Goal: Task Accomplishment & Management: Complete application form

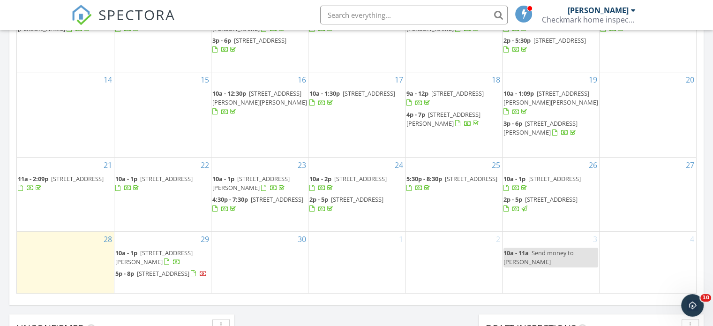
scroll to position [567, 0]
click at [159, 268] on span "1085 Chippewa Dr, London N5V 2T8" at bounding box center [163, 272] width 52 height 8
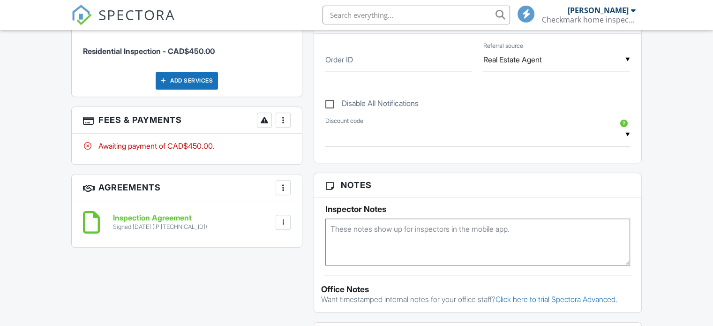
click at [284, 118] on div at bounding box center [282, 119] width 9 height 9
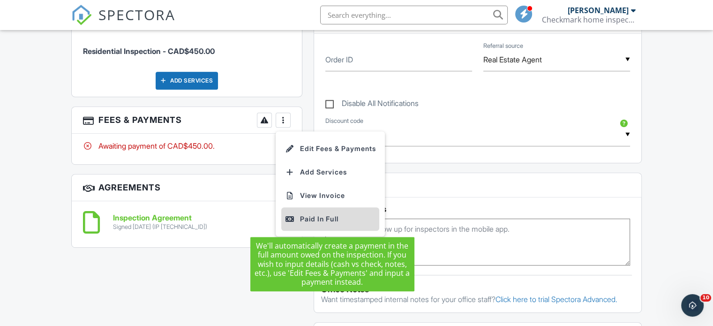
click at [313, 219] on div "Paid In Full" at bounding box center [330, 218] width 90 height 11
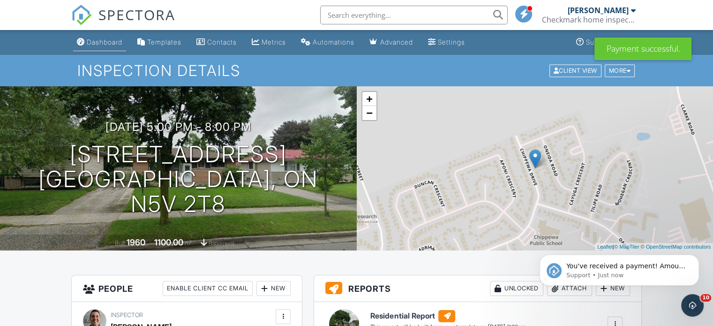
click at [101, 42] on div "Dashboard" at bounding box center [105, 42] width 36 height 8
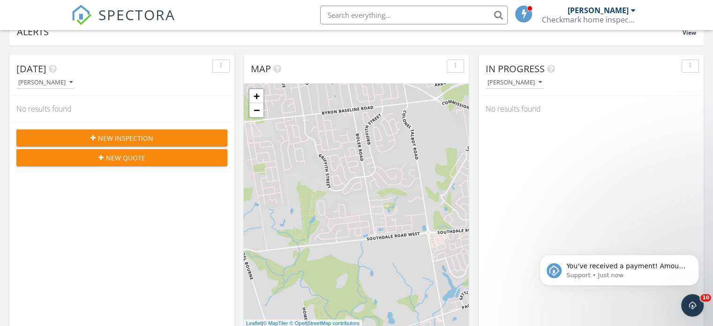
scroll to position [76, 0]
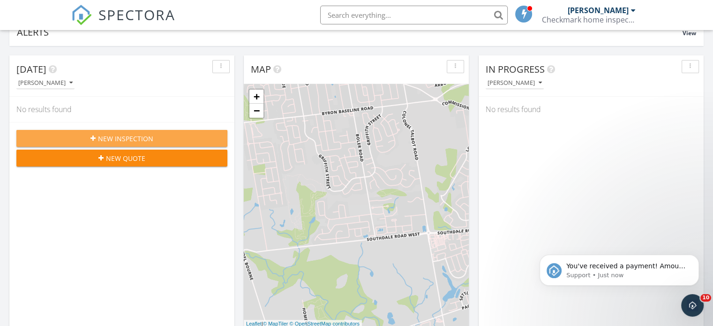
click at [186, 136] on div "New Inspection" at bounding box center [122, 139] width 196 height 10
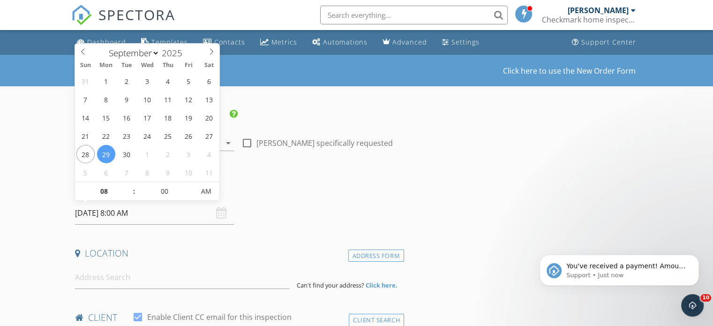
click at [122, 214] on input "09/29/2025 8:00 AM" at bounding box center [154, 212] width 159 height 23
select select "9"
click at [211, 52] on icon at bounding box center [211, 51] width 7 height 7
type input "10/01/2025 8:00 AM"
type input "09"
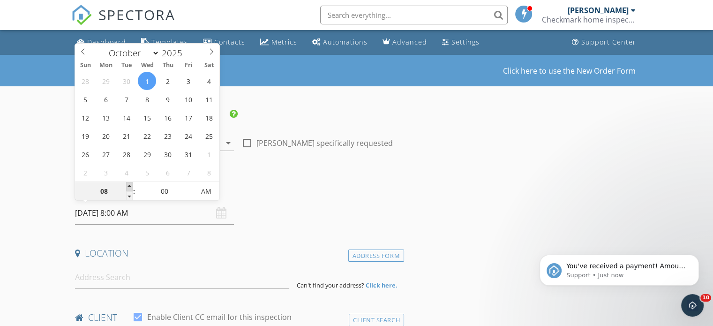
type input "10/01/2025 9:00 AM"
click at [131, 183] on span at bounding box center [129, 186] width 7 height 9
type input "10"
type input "10/01/2025 10:00 AM"
click at [131, 183] on span at bounding box center [129, 186] width 7 height 9
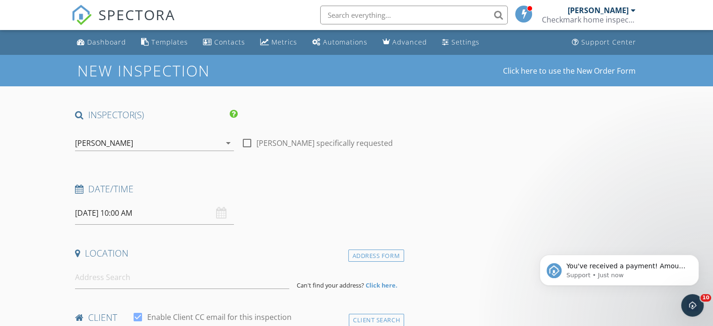
click at [239, 184] on h4 "Date/Time" at bounding box center [237, 189] width 325 height 12
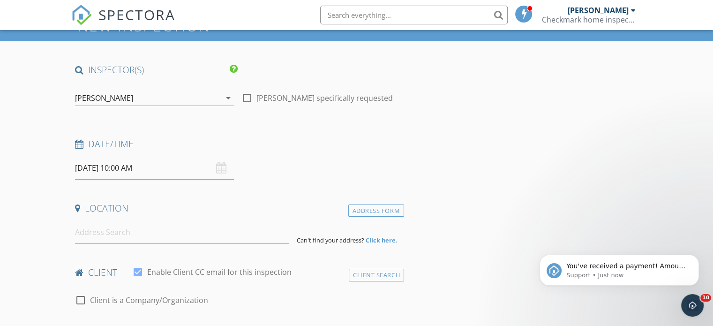
scroll to position [45, 0]
click at [133, 237] on input at bounding box center [182, 232] width 214 height 23
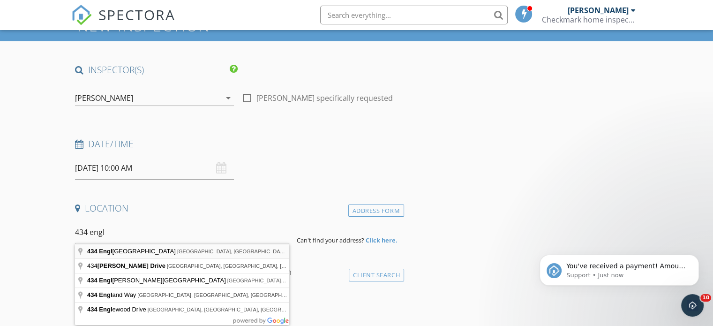
type input "434 English Street, London, ON, Canada"
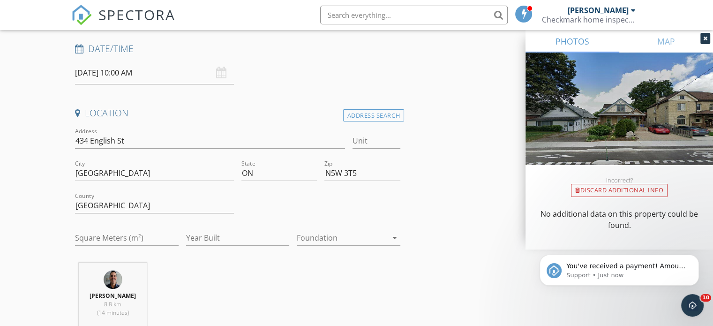
scroll to position [141, 0]
click at [92, 237] on input "Square Meters (m²)" at bounding box center [127, 237] width 104 height 15
type input "1100"
click at [232, 237] on input "Year Built" at bounding box center [238, 237] width 104 height 15
type input "1950"
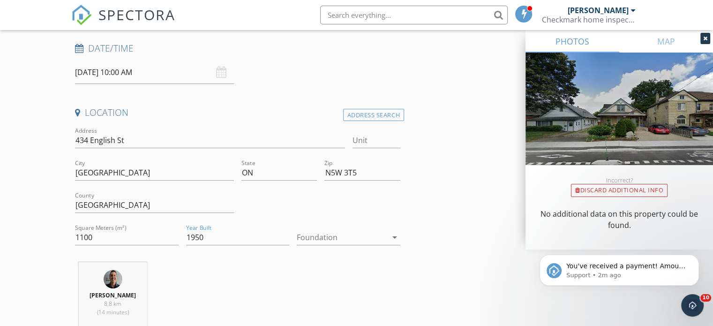
click at [313, 243] on div at bounding box center [342, 237] width 90 height 15
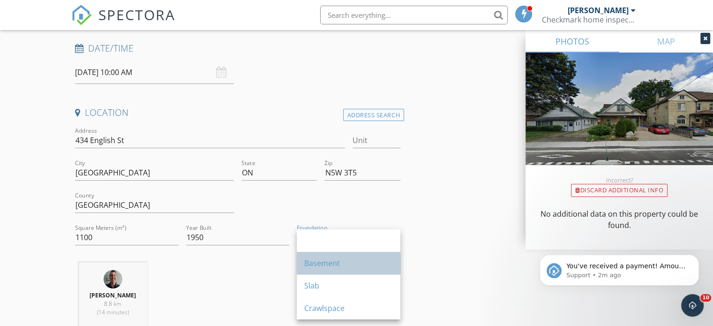
click at [314, 258] on div "Basement" at bounding box center [348, 262] width 89 height 11
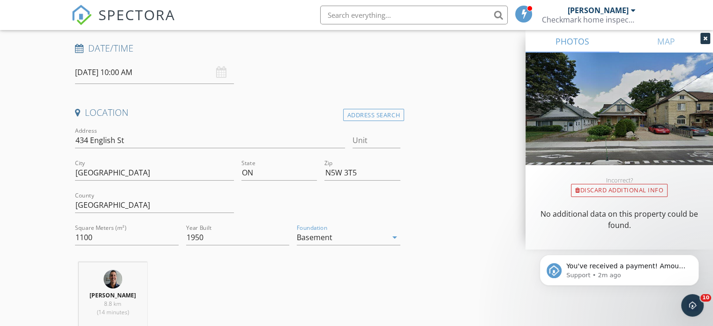
scroll to position [366, 0]
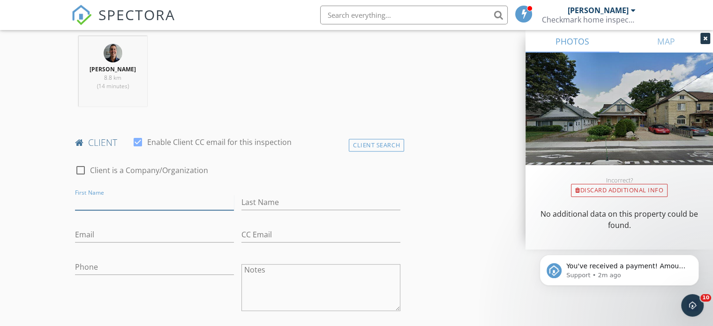
click at [160, 194] on input "First Name" at bounding box center [154, 201] width 159 height 15
type input "Sarah"
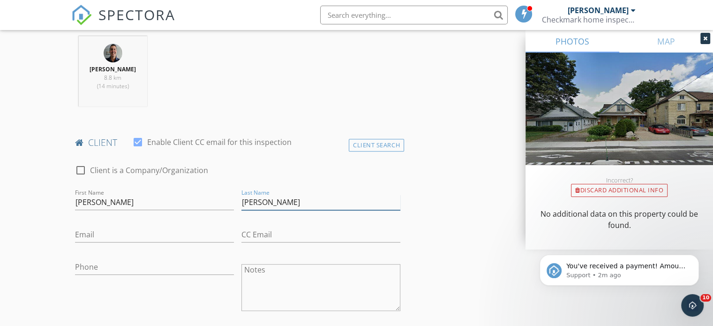
type input "Levine"
click at [136, 230] on input "Email" at bounding box center [154, 234] width 159 height 15
type input "sarahalevine@outlook.com"
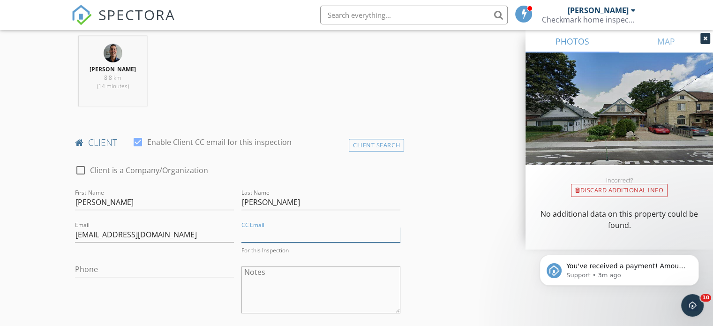
click at [256, 230] on input "CC Email" at bounding box center [320, 234] width 159 height 15
type input "andrea@andreaferrett.com"
click at [180, 268] on input "Phone" at bounding box center [154, 266] width 159 height 15
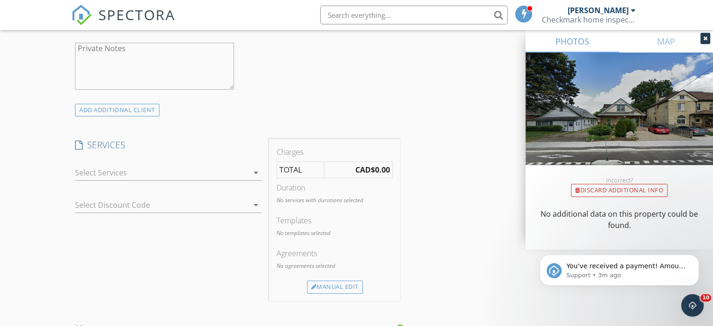
scroll to position [661, 0]
type input "519-439-1994"
click at [107, 170] on div at bounding box center [161, 171] width 173 height 15
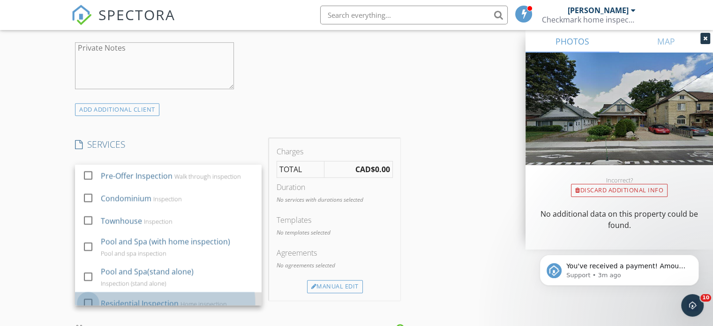
click at [84, 297] on div at bounding box center [88, 303] width 16 height 16
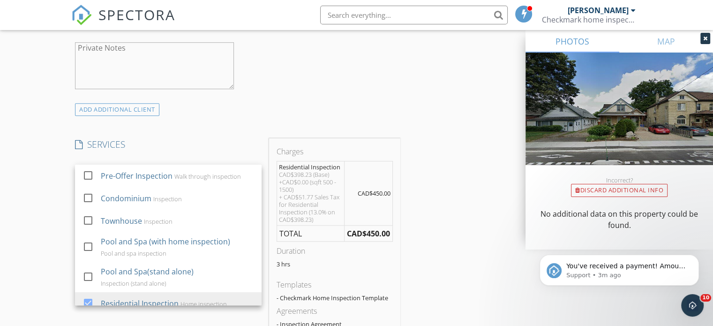
click at [45, 250] on div "New Inspection Click here to use the New Order Form INSPECTOR(S) check_box Mark…" at bounding box center [356, 226] width 713 height 1664
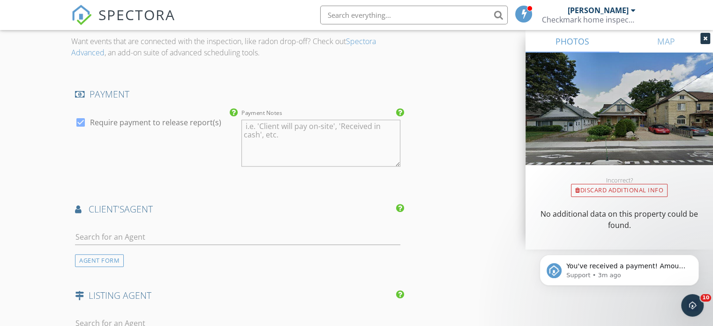
scroll to position [1019, 0]
click at [95, 234] on input "text" at bounding box center [237, 235] width 325 height 15
type input "Andrea Ferrett"
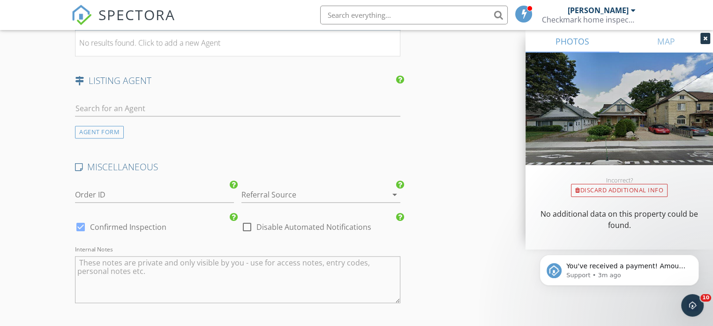
scroll to position [1234, 0]
click at [257, 186] on div at bounding box center [307, 193] width 133 height 15
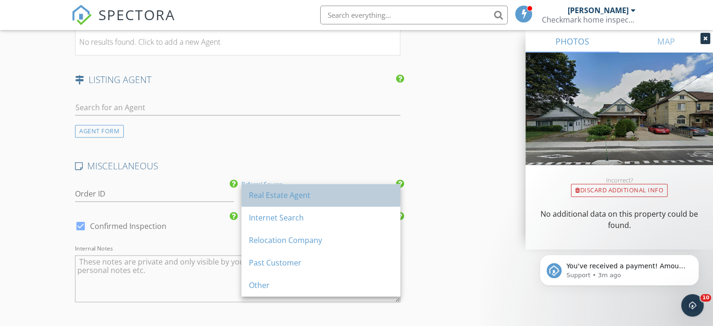
click at [261, 193] on div "Real Estate Agent" at bounding box center [321, 194] width 144 height 11
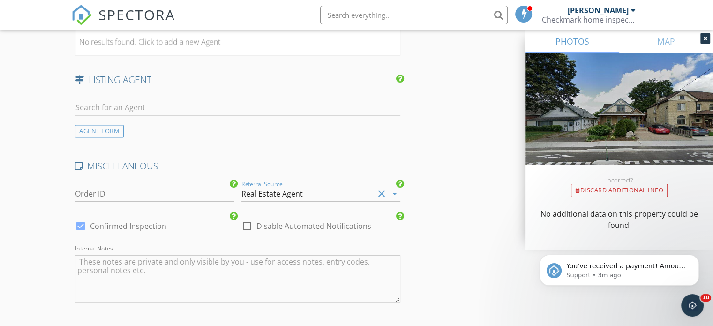
scroll to position [1390, 0]
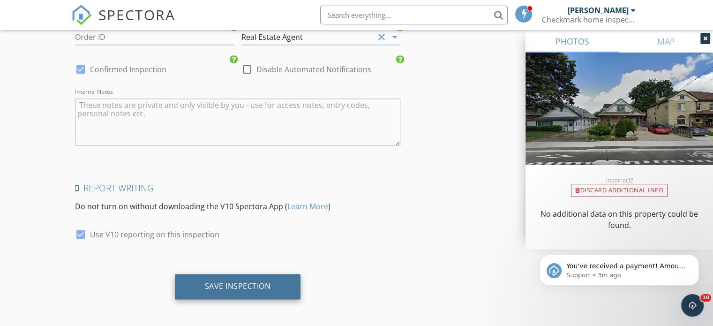
click at [248, 281] on div "Save Inspection" at bounding box center [238, 285] width 66 height 9
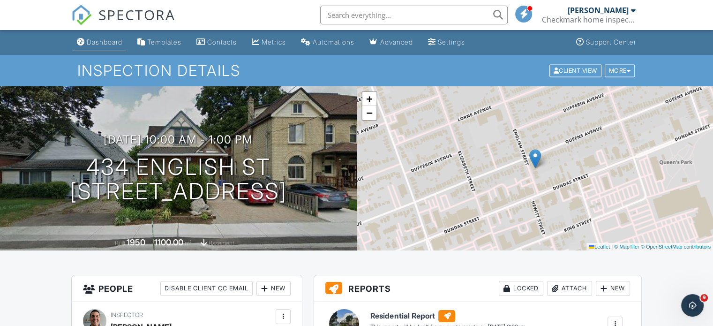
click at [104, 45] on div "Dashboard" at bounding box center [105, 42] width 36 height 8
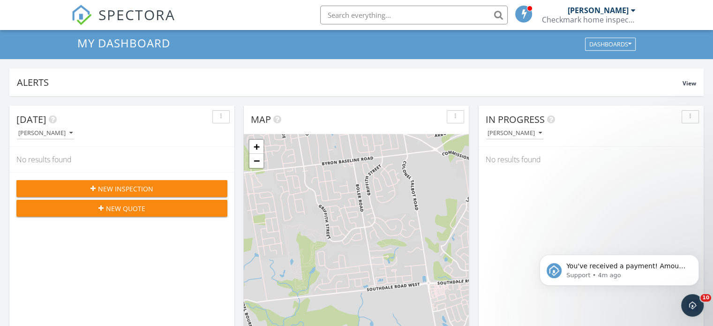
scroll to position [3, 0]
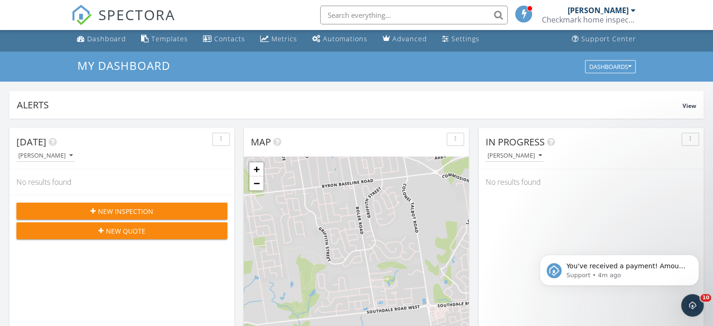
click at [170, 208] on div "New Inspection" at bounding box center [122, 211] width 196 height 10
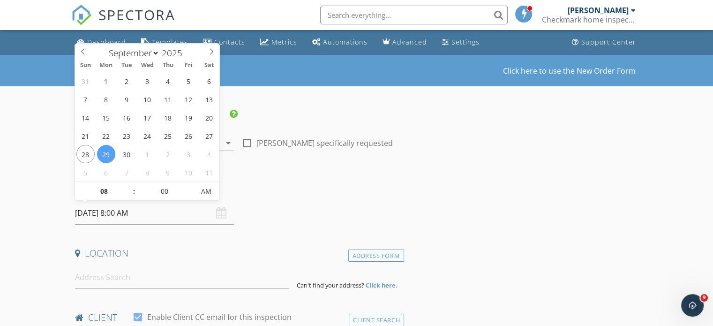
click at [123, 212] on input "[DATE] 8:00 AM" at bounding box center [154, 212] width 159 height 23
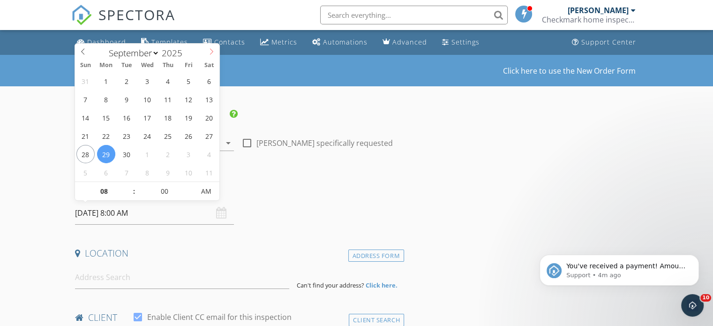
select select "9"
click at [212, 54] on icon at bounding box center [211, 51] width 7 height 7
type input "10/02/2025 8:00 AM"
type input "07"
type input "10/02/2025 7:00 AM"
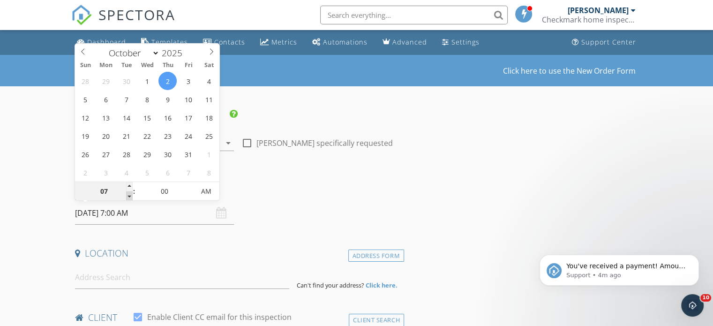
click at [129, 196] on span at bounding box center [129, 195] width 7 height 9
type input "06"
type input "10/02/2025 6:00 AM"
click at [129, 196] on span at bounding box center [129, 195] width 7 height 9
type input "05"
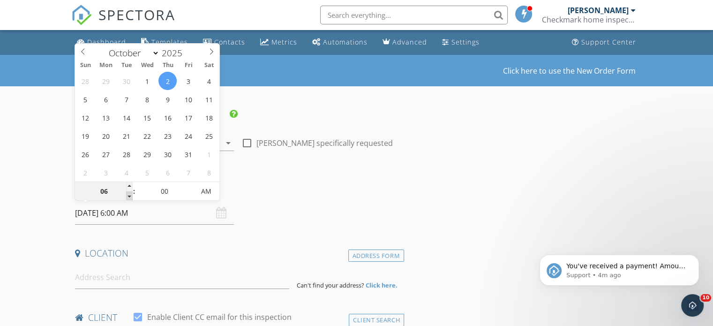
type input "10/02/2025 5:00 AM"
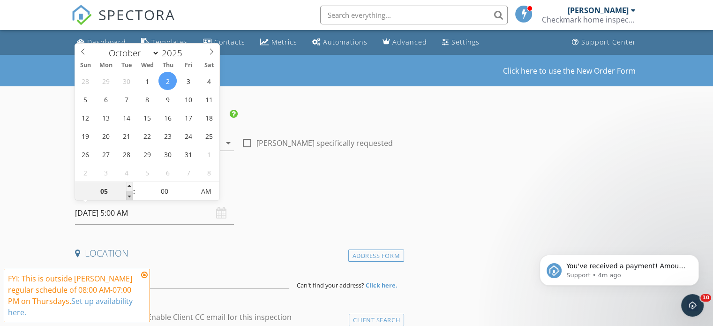
click at [129, 196] on span at bounding box center [129, 195] width 7 height 9
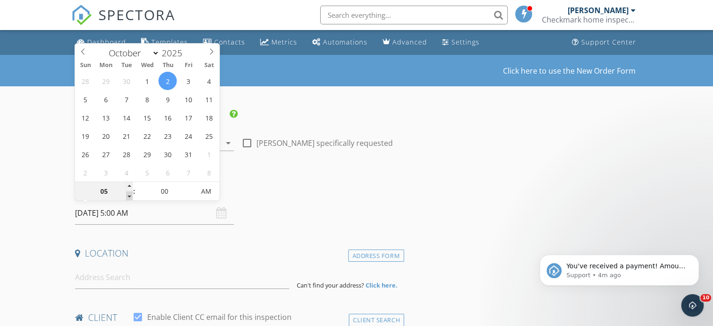
type input "04"
type input "10/02/2025 4:00 AM"
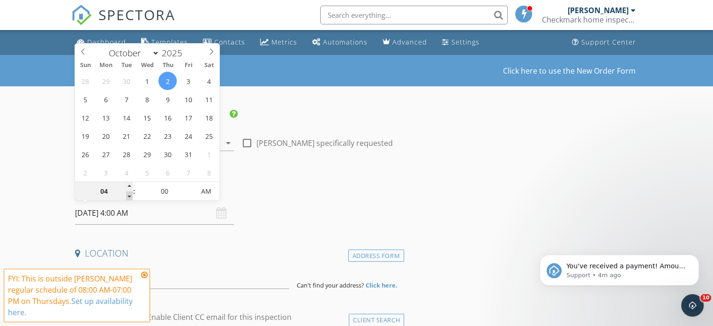
click at [129, 196] on span at bounding box center [129, 195] width 7 height 9
type input "03"
click at [129, 196] on span at bounding box center [129, 195] width 7 height 9
type input "10/02/2025 3:00 PM"
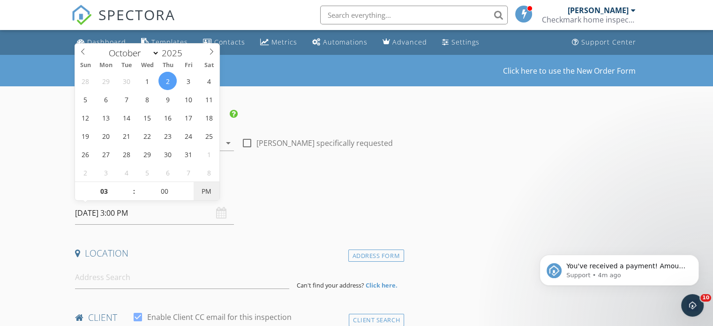
click at [203, 190] on span "PM" at bounding box center [206, 191] width 26 height 19
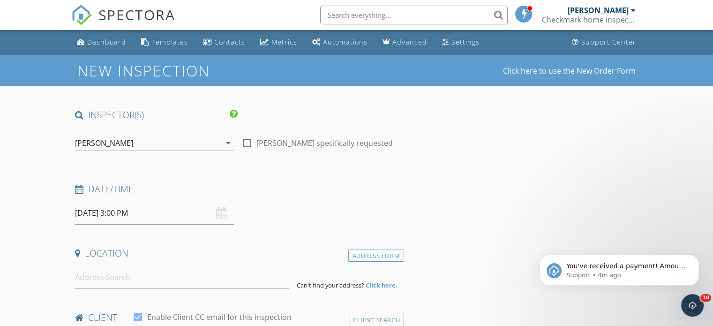
click at [247, 185] on h4 "Date/Time" at bounding box center [237, 189] width 325 height 12
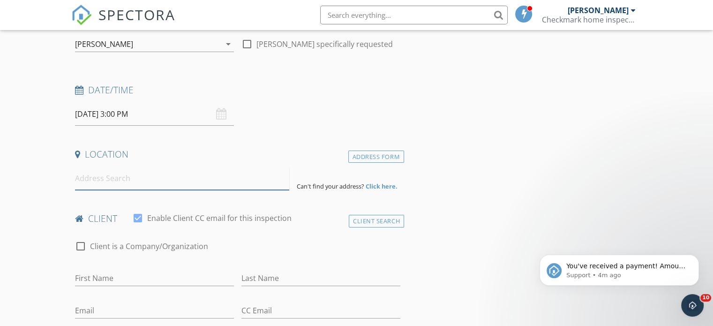
click at [141, 178] on input at bounding box center [182, 178] width 214 height 23
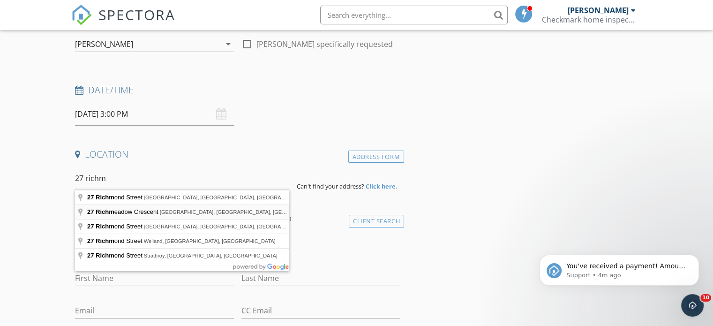
type input "27 Richmeadow Crescent, London, ON, Canada"
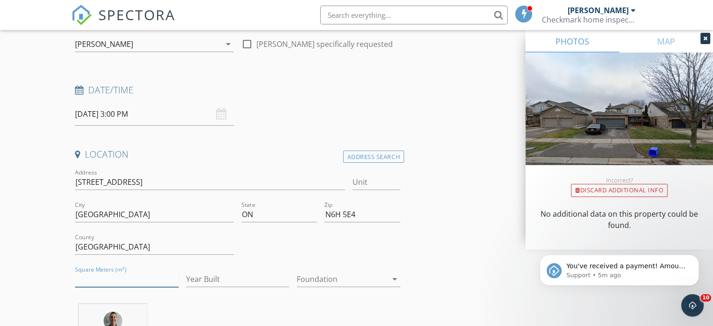
click at [101, 277] on input "Square Meters (m²)" at bounding box center [127, 278] width 104 height 15
type input "1800"
click at [198, 280] on input "Year Built" at bounding box center [238, 278] width 104 height 15
type input "2000"
click at [322, 282] on div at bounding box center [342, 278] width 90 height 15
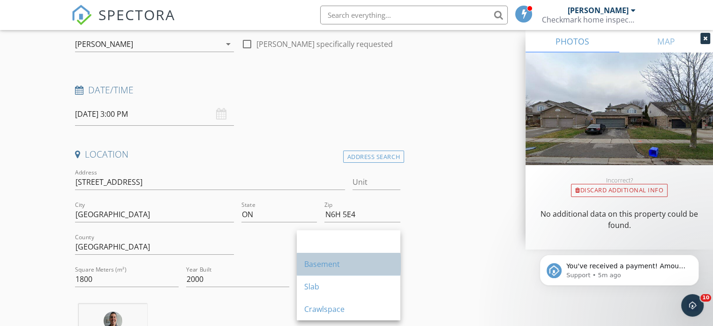
click at [322, 265] on div "Basement" at bounding box center [348, 263] width 89 height 11
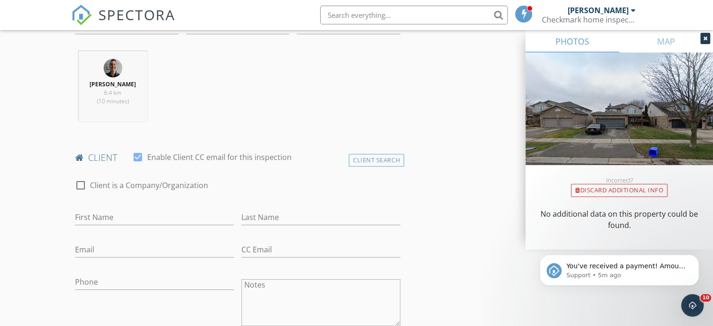
scroll to position [360, 0]
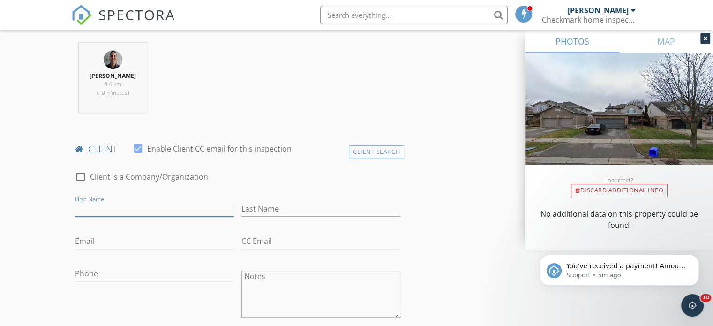
click at [163, 207] on input "First Name" at bounding box center [154, 208] width 159 height 15
type input "Arthur"
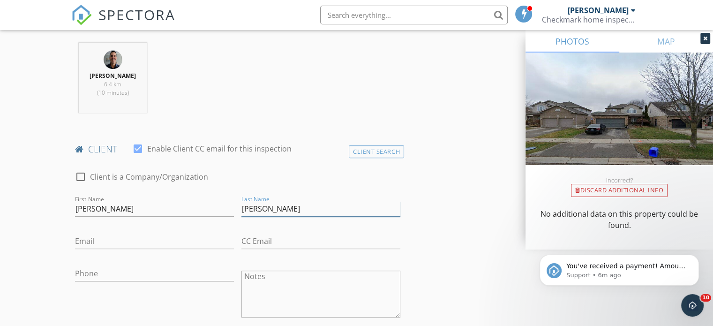
type input "Buczkowski"
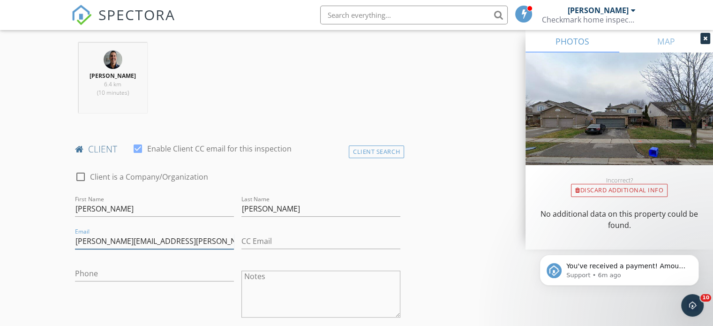
type input "arthur.mary.rn@hotmail.com"
click at [261, 236] on input "CC Email" at bounding box center [320, 240] width 159 height 15
type input "b"
type input "palmerblake@hotmail.com"
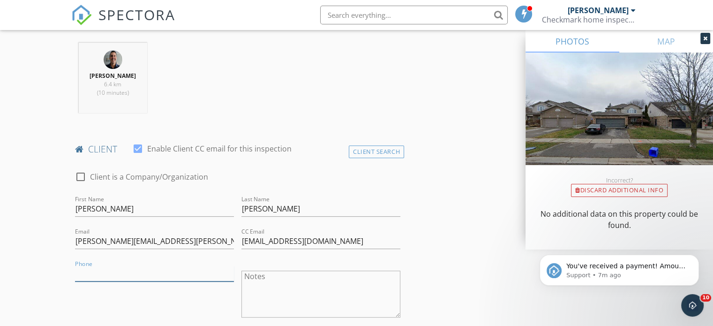
click at [168, 275] on input "Phone" at bounding box center [154, 273] width 159 height 15
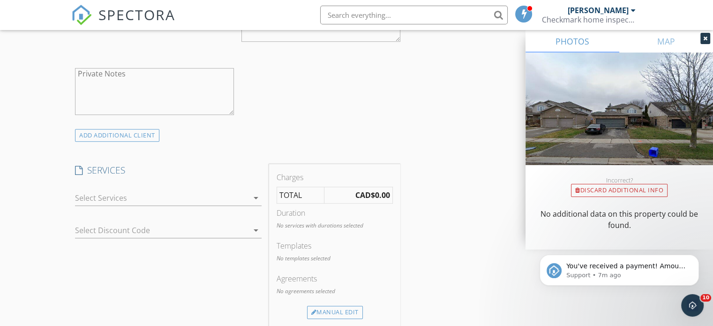
scroll to position [639, 0]
type input "647-528-9335"
click at [169, 199] on div at bounding box center [161, 194] width 173 height 15
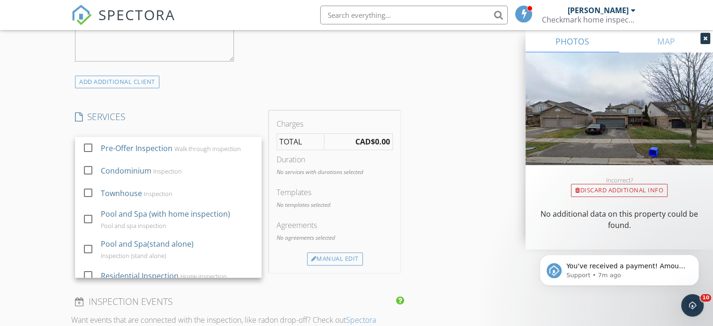
scroll to position [691, 0]
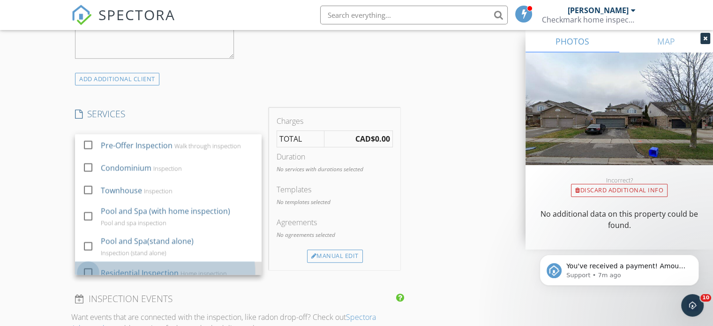
click at [90, 267] on div at bounding box center [88, 272] width 16 height 16
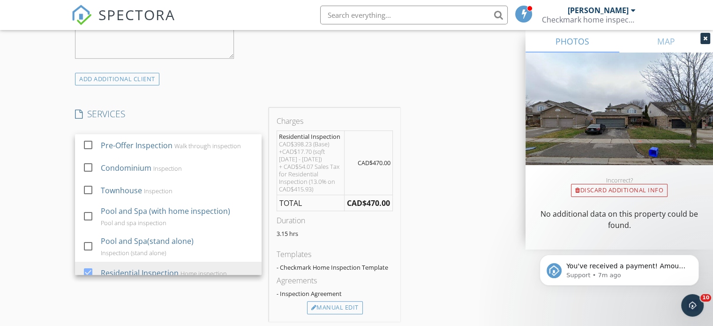
click at [45, 238] on div "New Inspection Click here to use the New Order Form INSPECTOR(S) check_box Mark…" at bounding box center [356, 195] width 713 height 1664
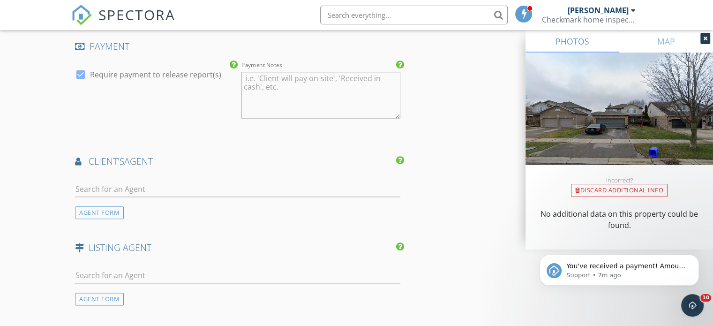
scroll to position [1070, 0]
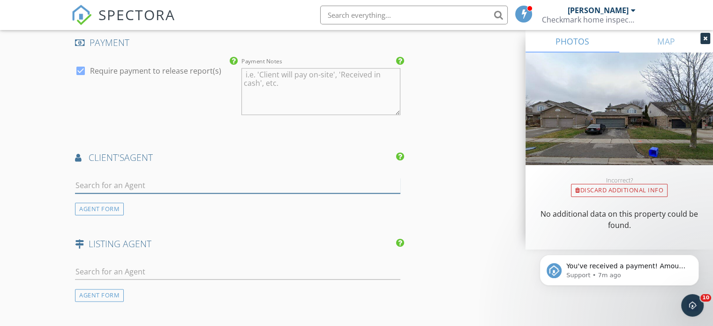
click at [111, 187] on input "text" at bounding box center [237, 185] width 325 height 15
type input "Blake Palmer"
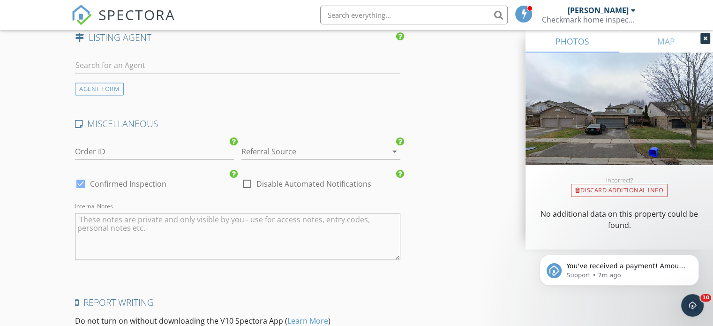
scroll to position [1299, 0]
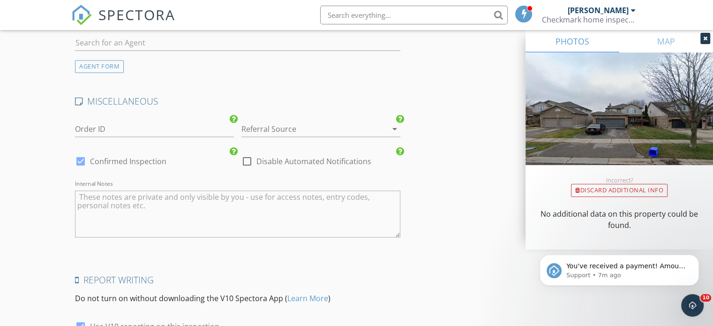
click at [300, 121] on div at bounding box center [307, 128] width 133 height 15
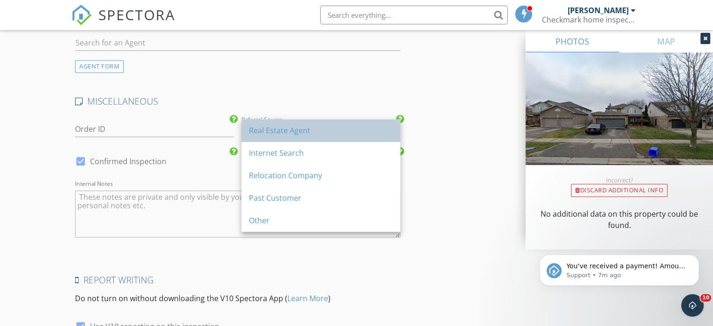
click at [296, 129] on div "Real Estate Agent" at bounding box center [321, 130] width 144 height 11
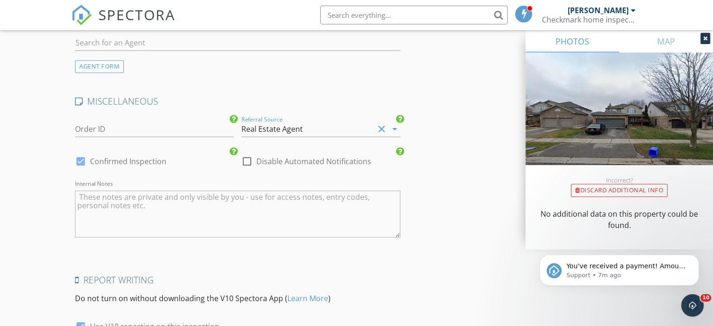
scroll to position [1390, 0]
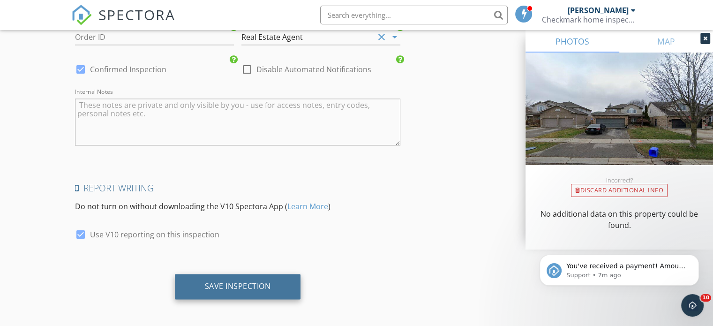
click at [257, 281] on div "Save Inspection" at bounding box center [238, 285] width 66 height 9
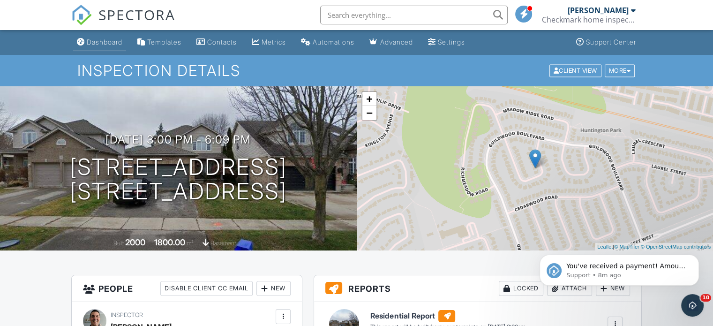
click at [103, 42] on div "Dashboard" at bounding box center [105, 42] width 36 height 8
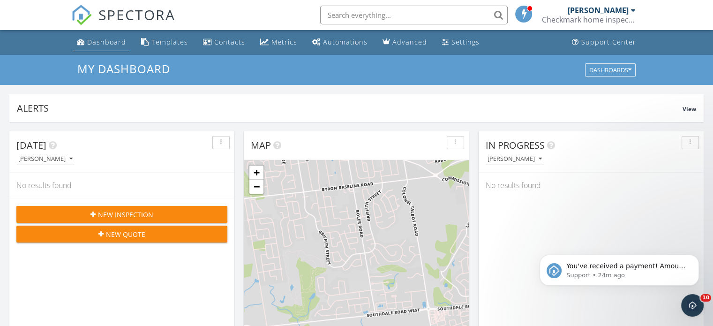
click at [106, 39] on div "Dashboard" at bounding box center [106, 41] width 39 height 9
